Goal: Task Accomplishment & Management: Manage account settings

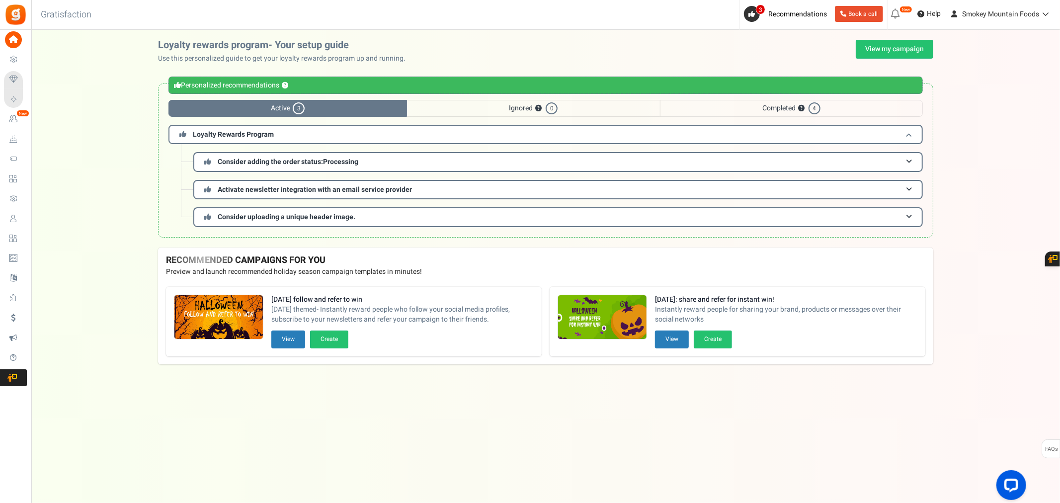
click at [251, 133] on span "Loyalty Rewards Program" at bounding box center [233, 134] width 81 height 10
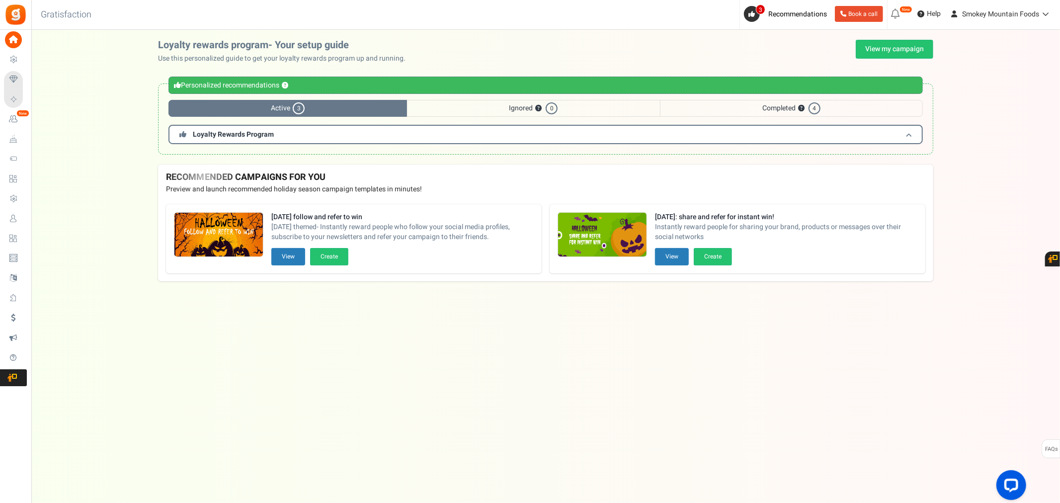
click at [251, 133] on span "Loyalty Rewards Program" at bounding box center [233, 134] width 81 height 10
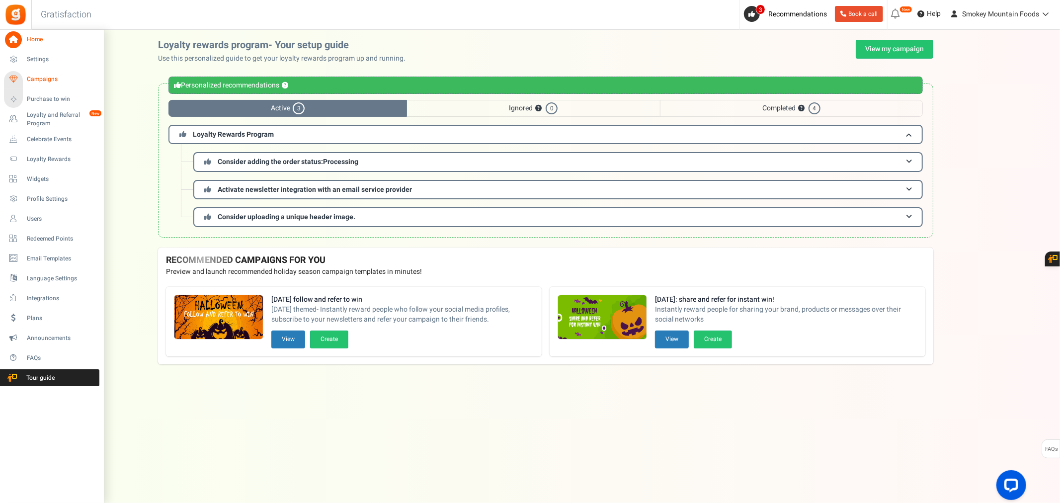
click at [38, 78] on span "Campaigns" at bounding box center [62, 79] width 70 height 8
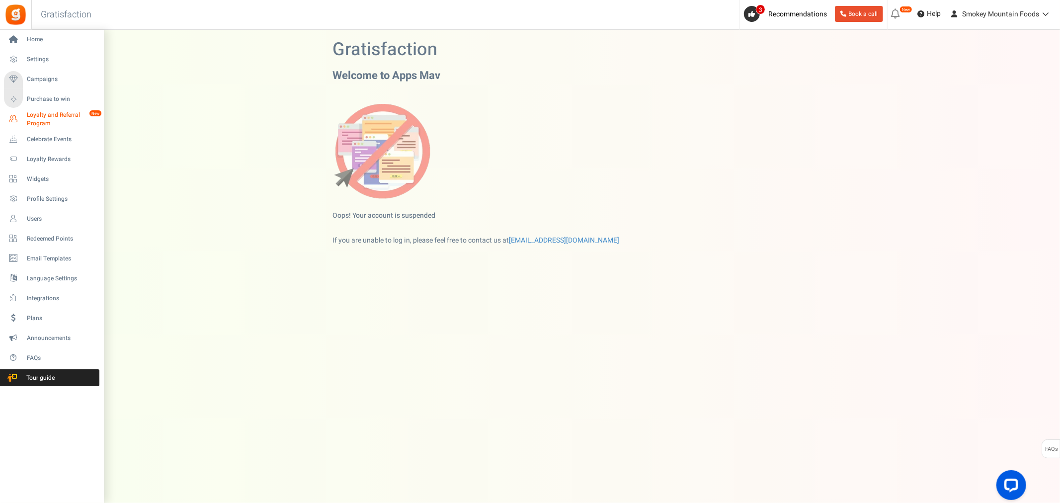
click at [30, 116] on span "Loyalty and Referral Program" at bounding box center [63, 119] width 73 height 17
click at [45, 157] on span "Loyalty Rewards" at bounding box center [62, 159] width 70 height 8
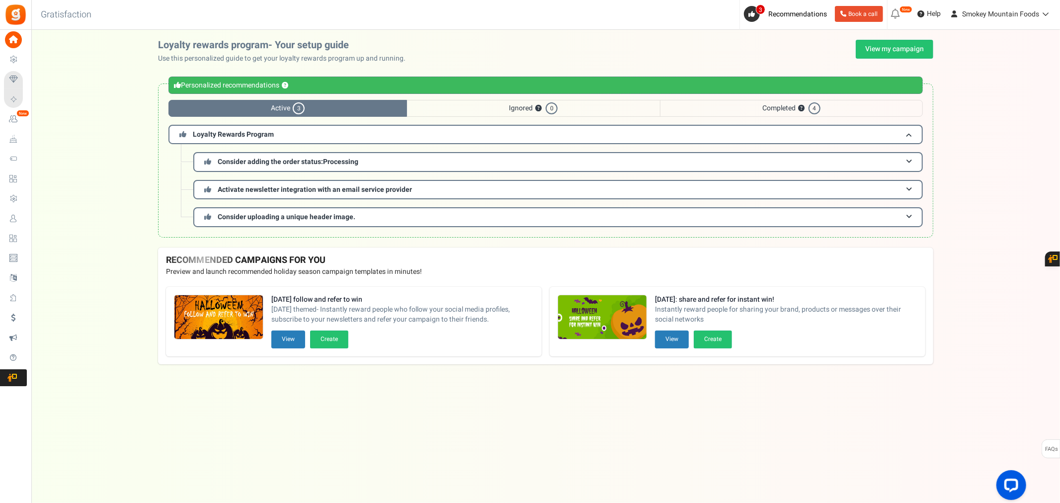
click at [0, 0] on span "Loyalty and Referral Program" at bounding box center [0, 0] width 0 height 0
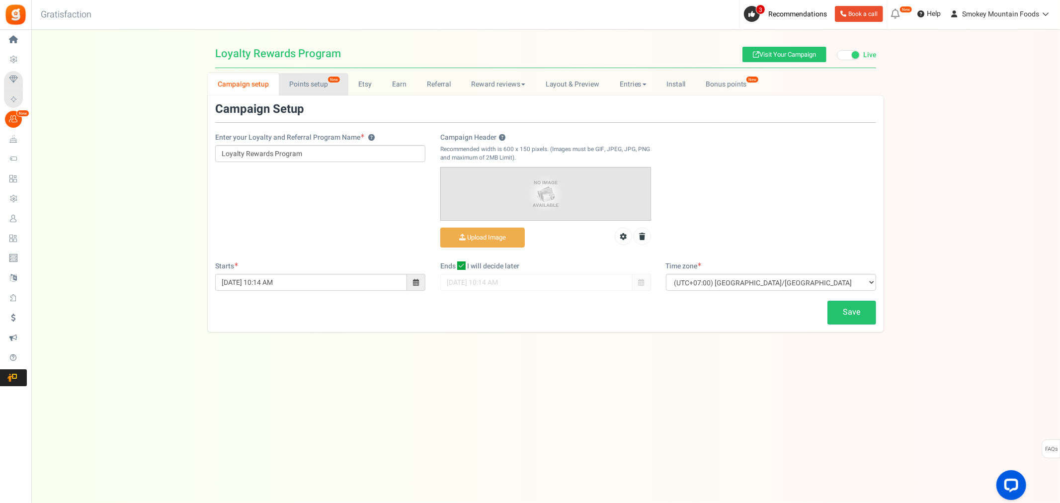
click at [311, 85] on link "Points setup New" at bounding box center [313, 84] width 69 height 22
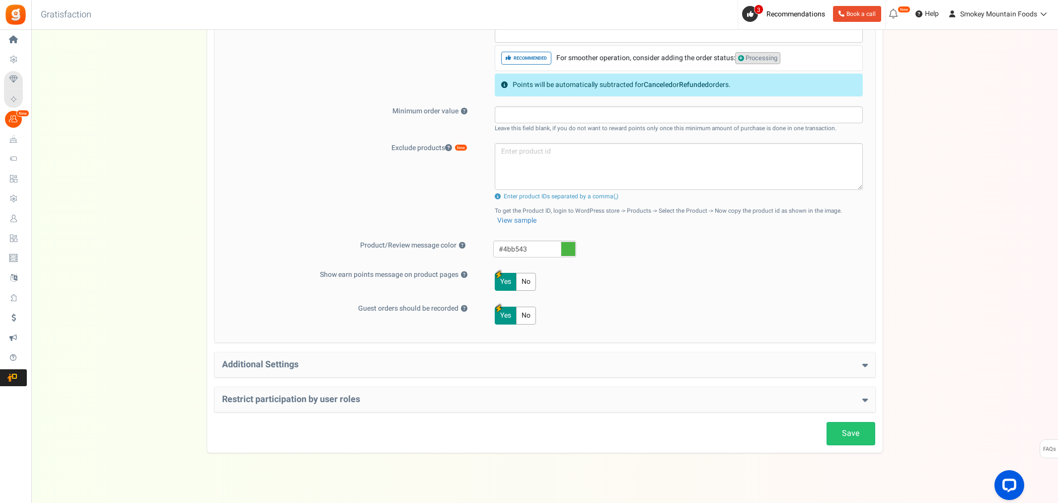
scroll to position [365, 0]
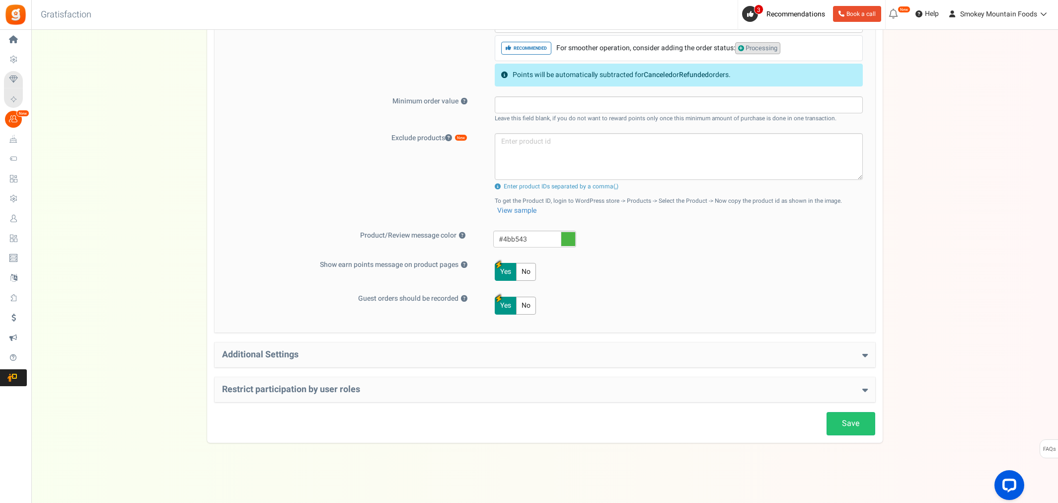
click at [428, 350] on h4 "Additional Settings" at bounding box center [545, 355] width 646 height 10
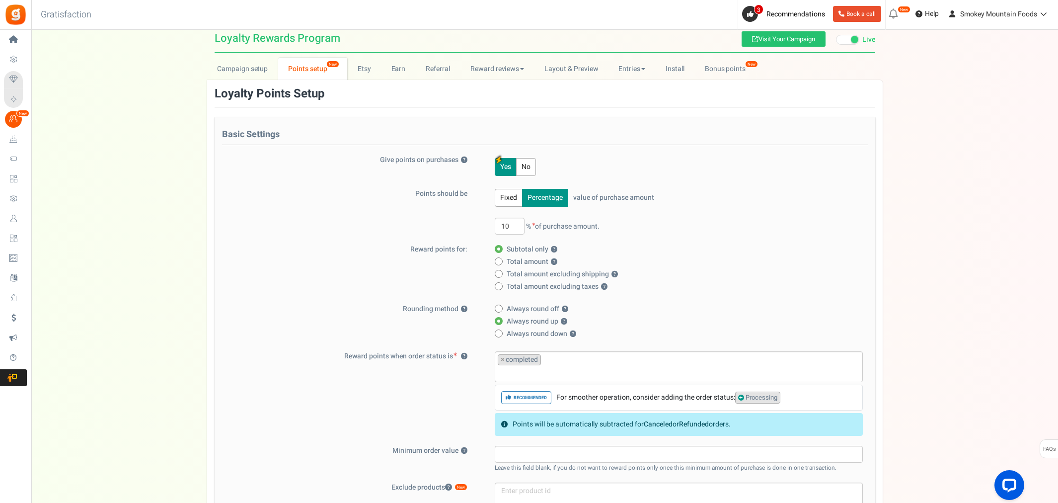
scroll to position [0, 0]
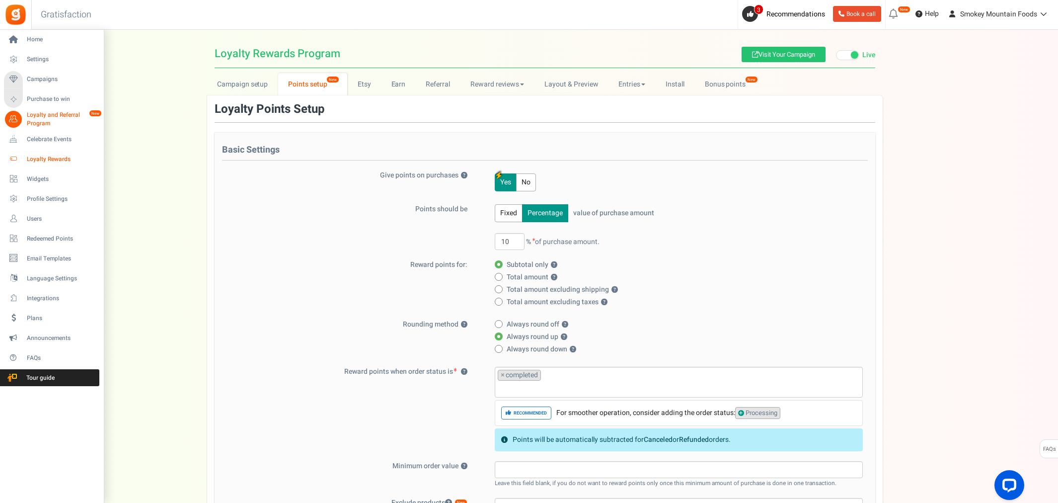
click at [24, 156] on link "Loyalty Rewards" at bounding box center [51, 159] width 95 height 17
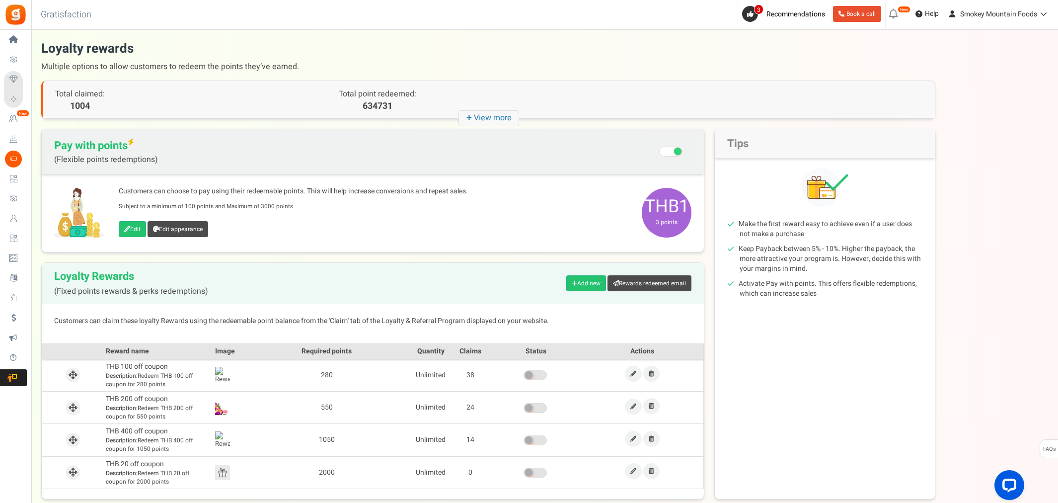
click at [465, 120] on icon "+ View more" at bounding box center [489, 118] width 61 height 16
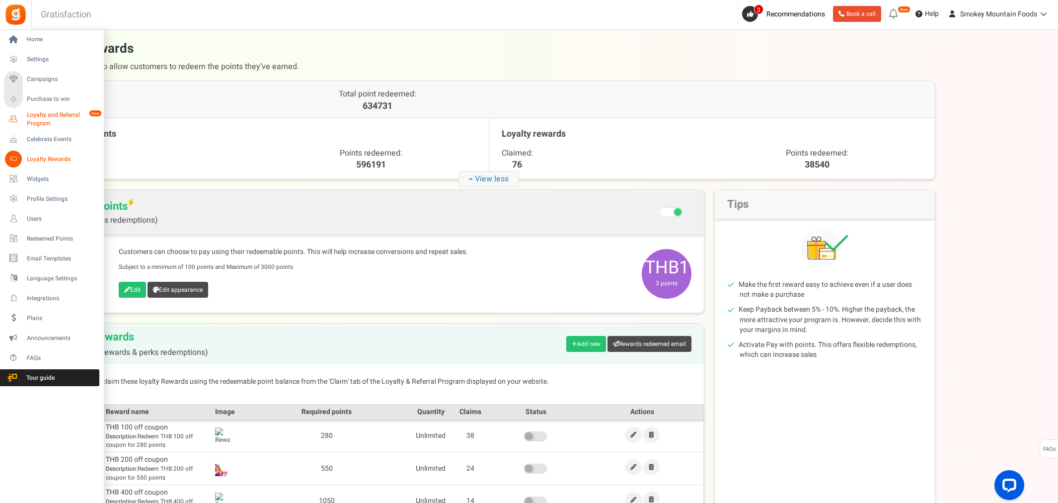
click at [15, 125] on icon at bounding box center [13, 119] width 17 height 17
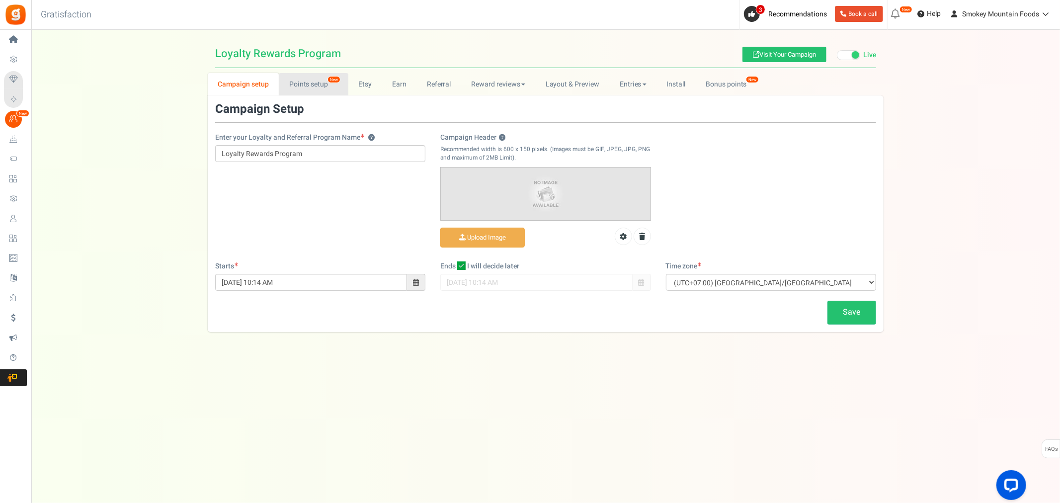
click at [321, 83] on link "Points setup New" at bounding box center [313, 84] width 69 height 22
